Goal: Information Seeking & Learning: Find specific fact

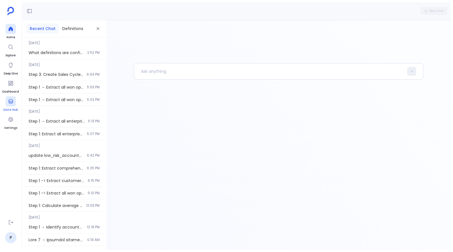
click at [14, 105] on div at bounding box center [11, 101] width 10 height 10
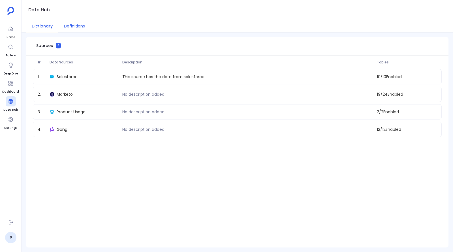
click at [68, 25] on button "Definitions" at bounding box center [74, 26] width 32 height 12
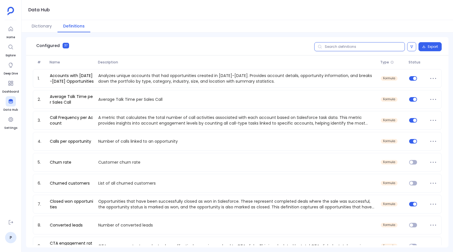
click at [341, 45] on input "text" at bounding box center [359, 46] width 91 height 9
paste input "Meeting-to-Deal Conversion Efficiency"
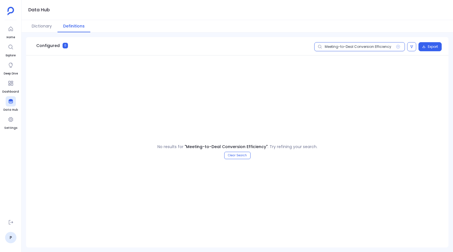
type input "Meeting-to-Deal Conversion Efficiency"
click at [398, 46] on icon at bounding box center [397, 46] width 5 height 5
click at [398, 46] on input "Meeting-to-Deal Conversion Efficiency" at bounding box center [359, 46] width 91 height 9
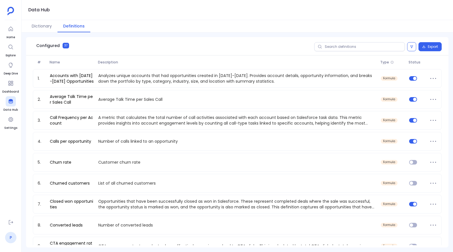
click at [11, 235] on link "P" at bounding box center [10, 237] width 11 height 11
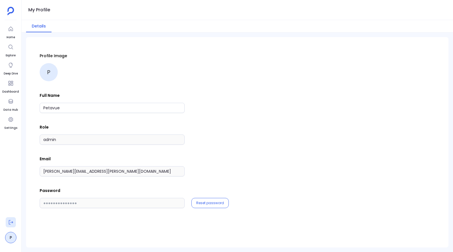
click at [10, 224] on icon at bounding box center [11, 222] width 6 height 6
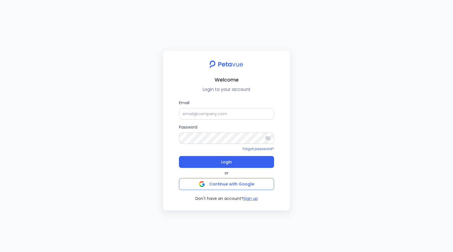
type input "[EMAIL_ADDRESS][DOMAIN_NAME]"
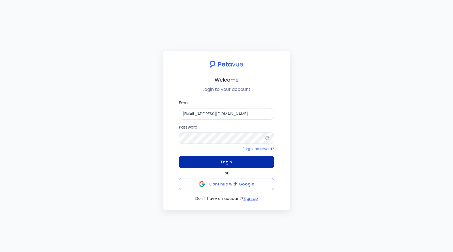
click at [219, 159] on button "Login" at bounding box center [226, 162] width 95 height 12
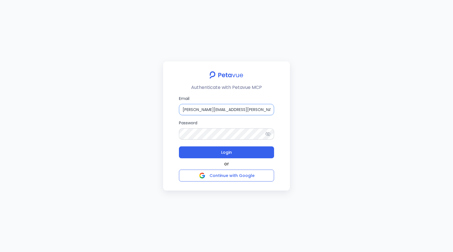
click at [223, 109] on input "[PERSON_NAME][EMAIL_ADDRESS][PERSON_NAME][DOMAIN_NAME]" at bounding box center [226, 109] width 95 height 11
paste input "support+turingvuestag"
type input "[EMAIL_ADDRESS][DOMAIN_NAME]"
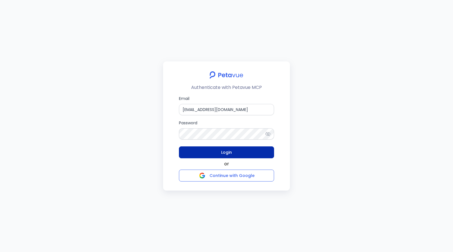
click at [212, 149] on button "Login" at bounding box center [226, 152] width 95 height 12
